Goal: Use online tool/utility

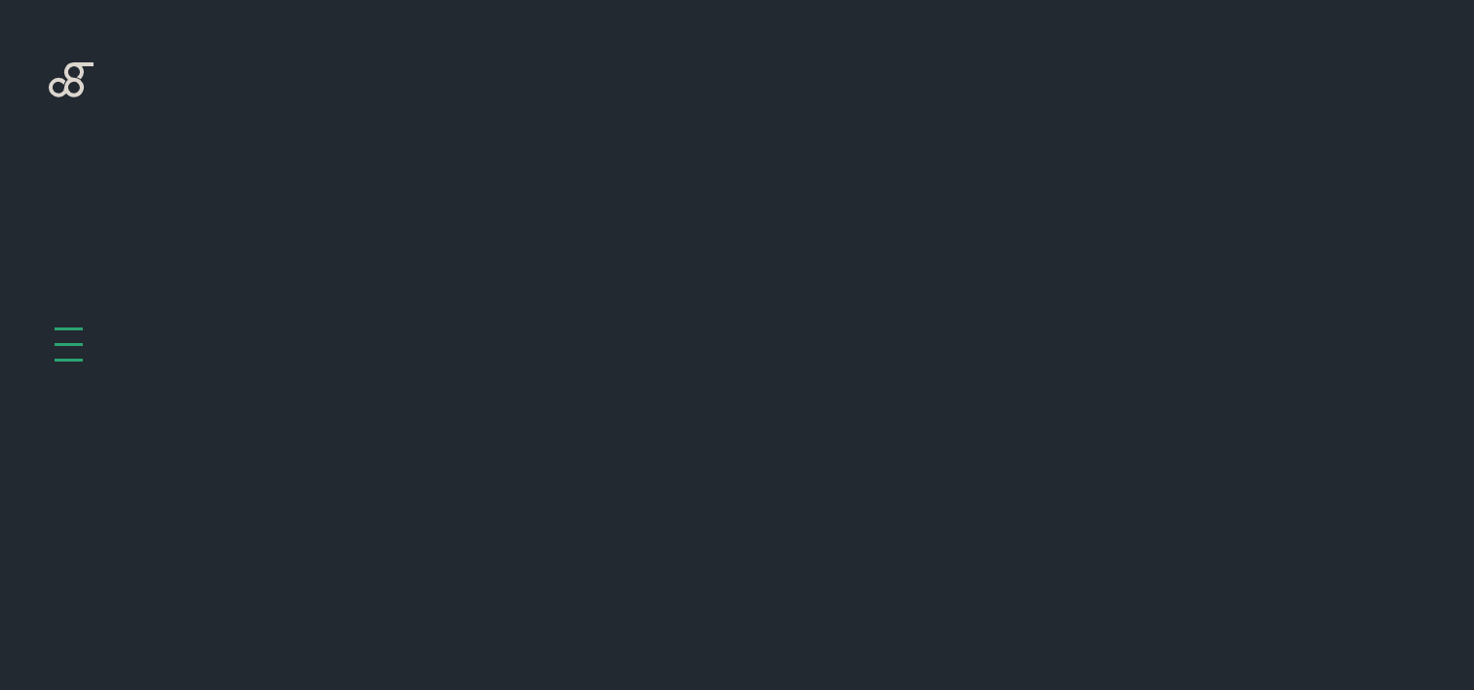
scroll to position [777, 0]
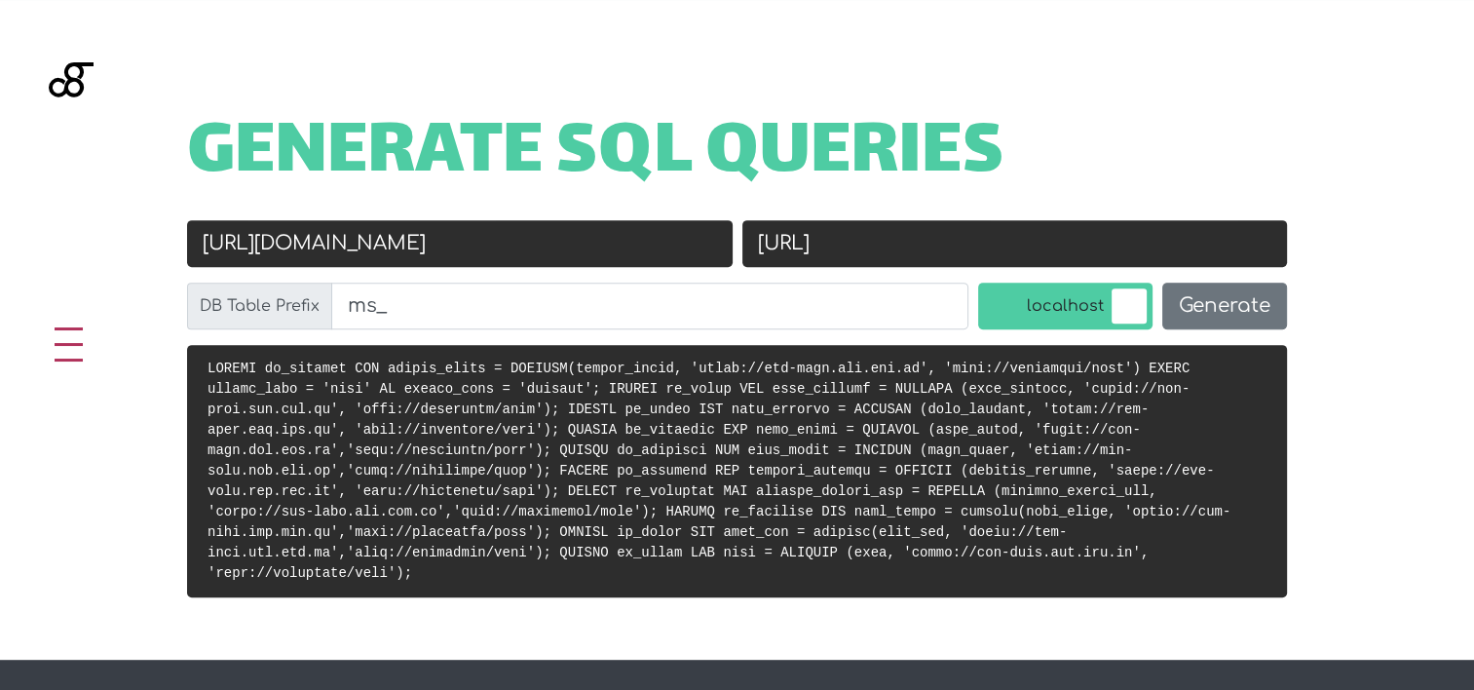
click at [472, 234] on input "[URL][DOMAIN_NAME]" at bounding box center [460, 243] width 546 height 47
click at [980, 229] on input "[URL]" at bounding box center [1015, 243] width 546 height 47
paste input "s://[DOMAIN_NAME][URL]"
click at [980, 229] on input "[URL][DOMAIN_NAME]" at bounding box center [1015, 243] width 546 height 47
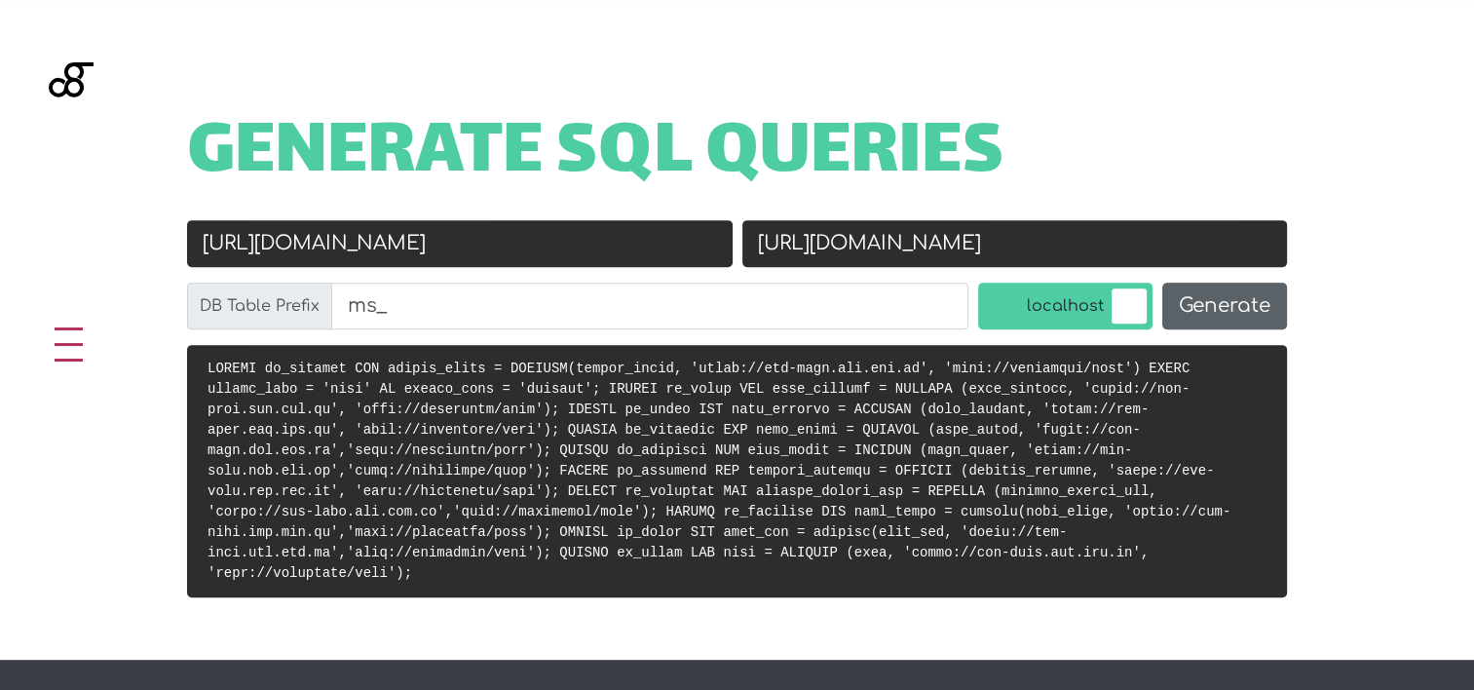
type input "[URL][DOMAIN_NAME]"
drag, startPoint x: 1234, startPoint y: 316, endPoint x: 1212, endPoint y: 320, distance: 22.7
click at [1233, 316] on button "Generate" at bounding box center [1224, 306] width 125 height 47
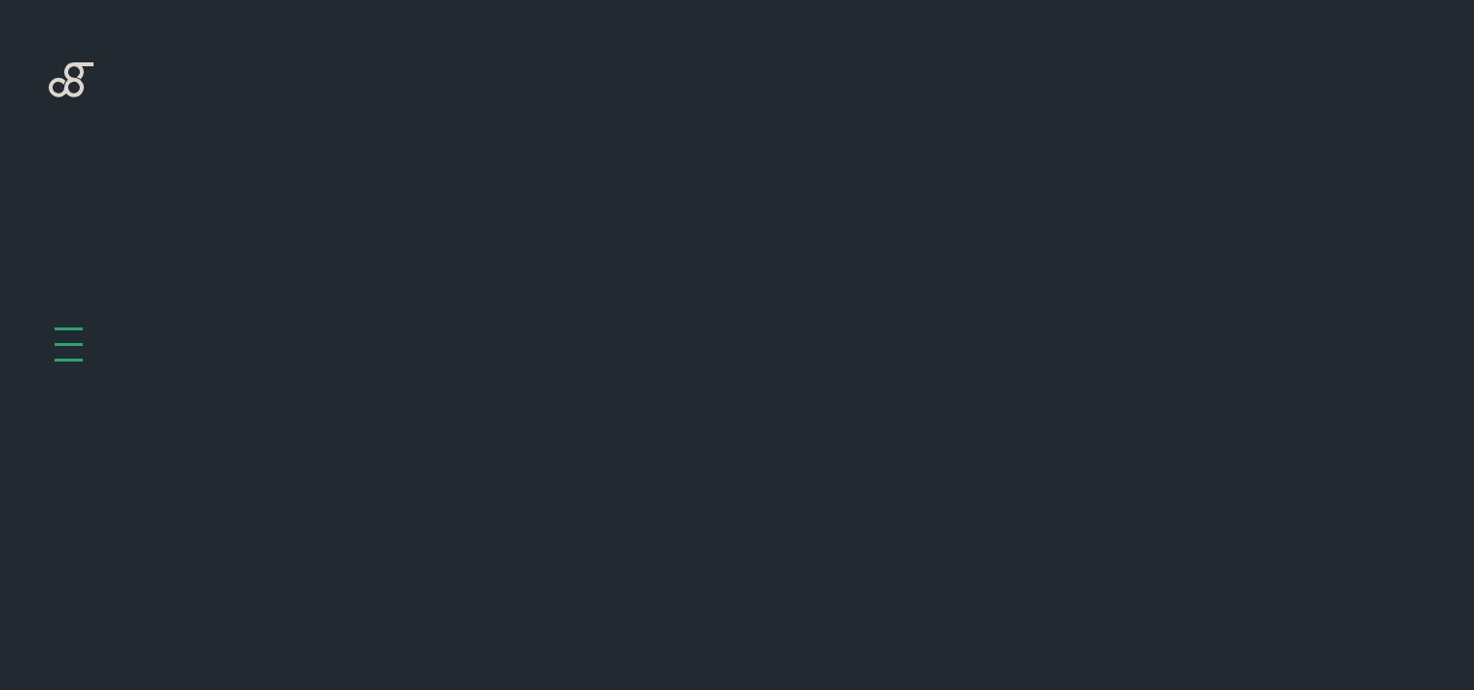
scroll to position [777, 0]
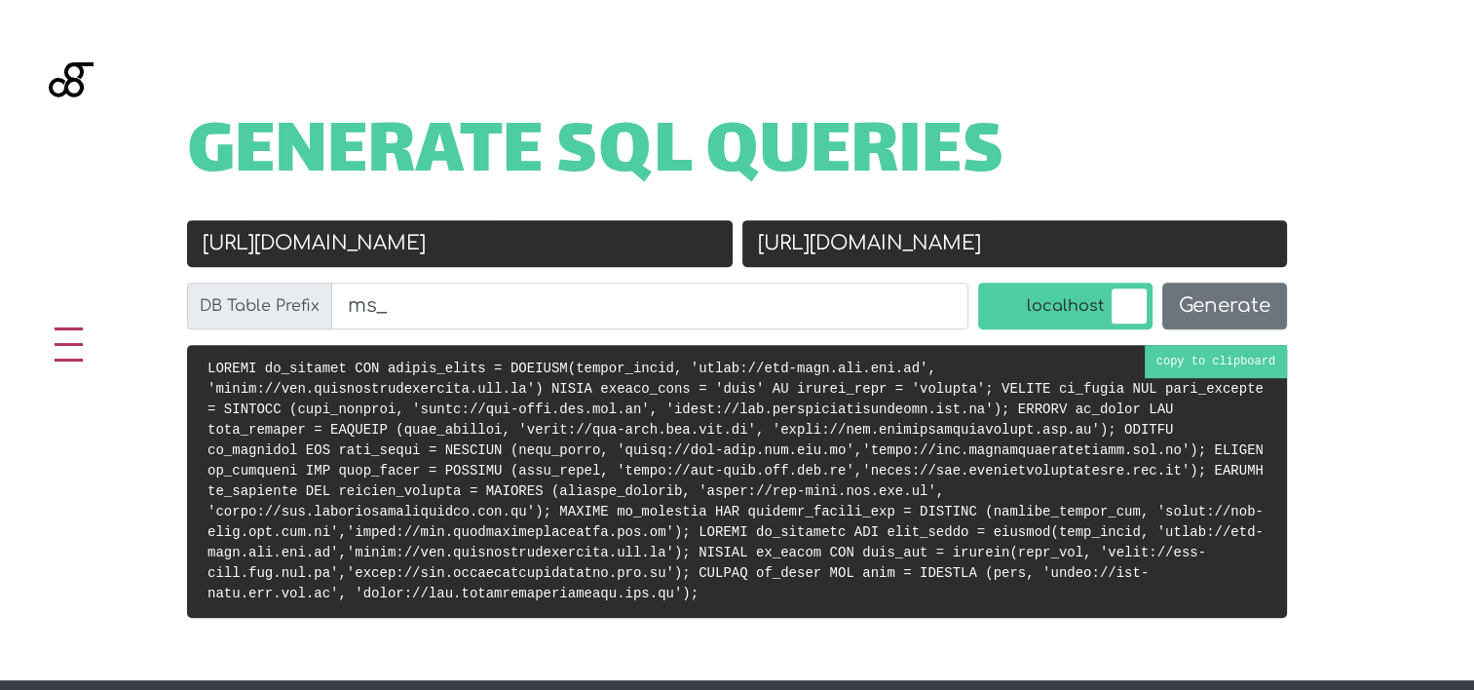
click at [616, 442] on code at bounding box center [736, 480] width 1056 height 241
click at [667, 418] on pre at bounding box center [737, 481] width 1100 height 273
